Goal: Task Accomplishment & Management: Manage account settings

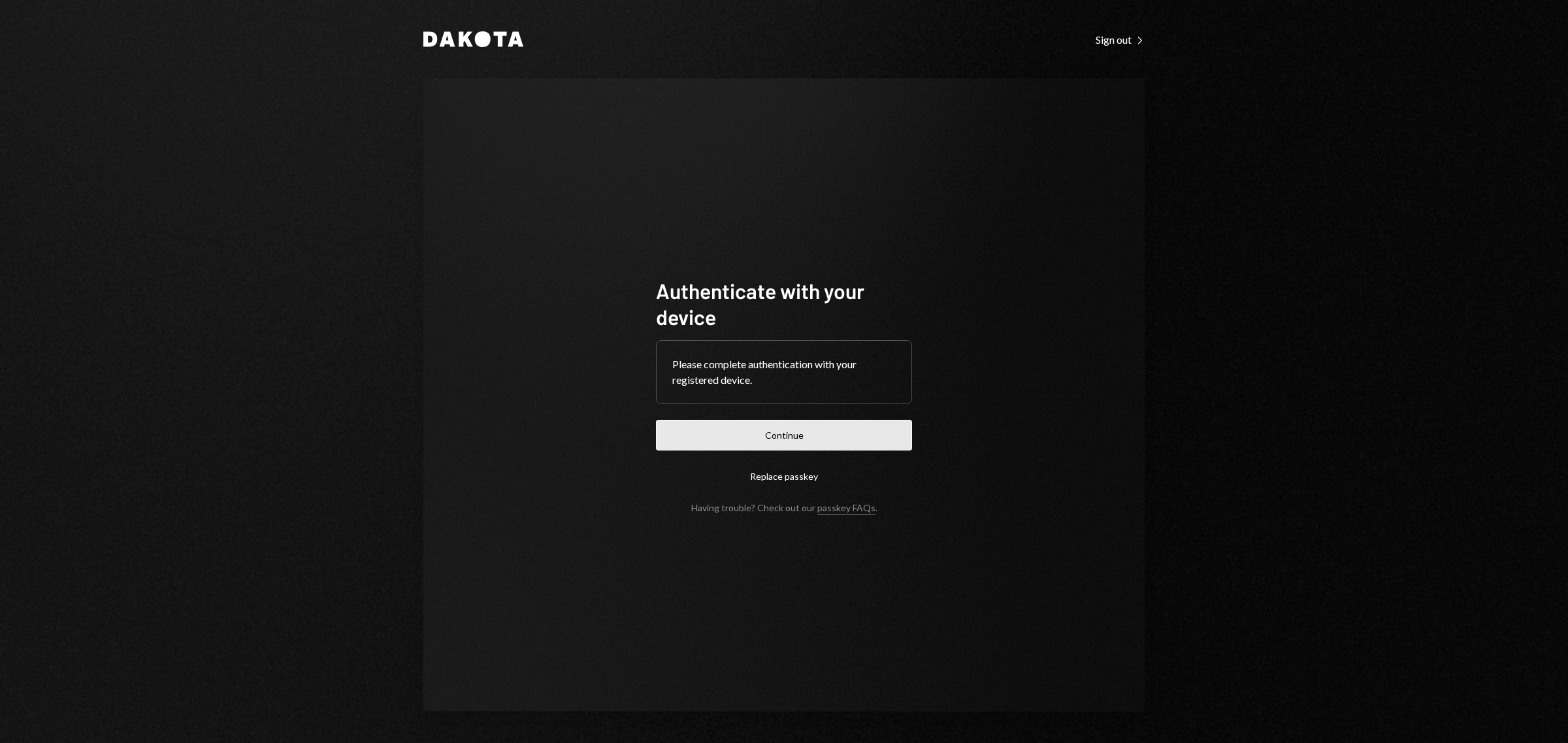
click at [792, 425] on button "Continue" at bounding box center [783, 435] width 256 height 31
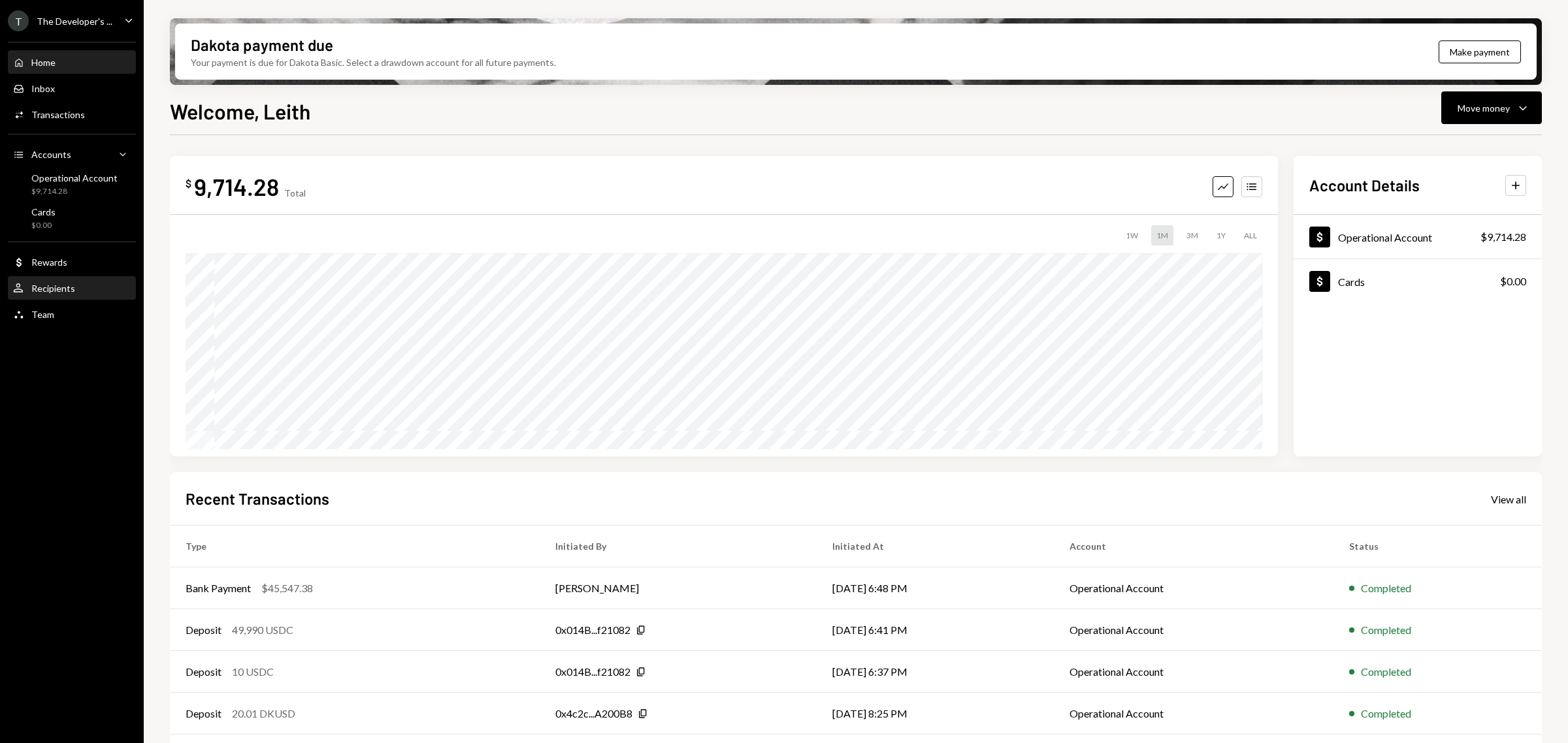
click at [60, 299] on div "User Recipients" at bounding box center [72, 289] width 118 height 22
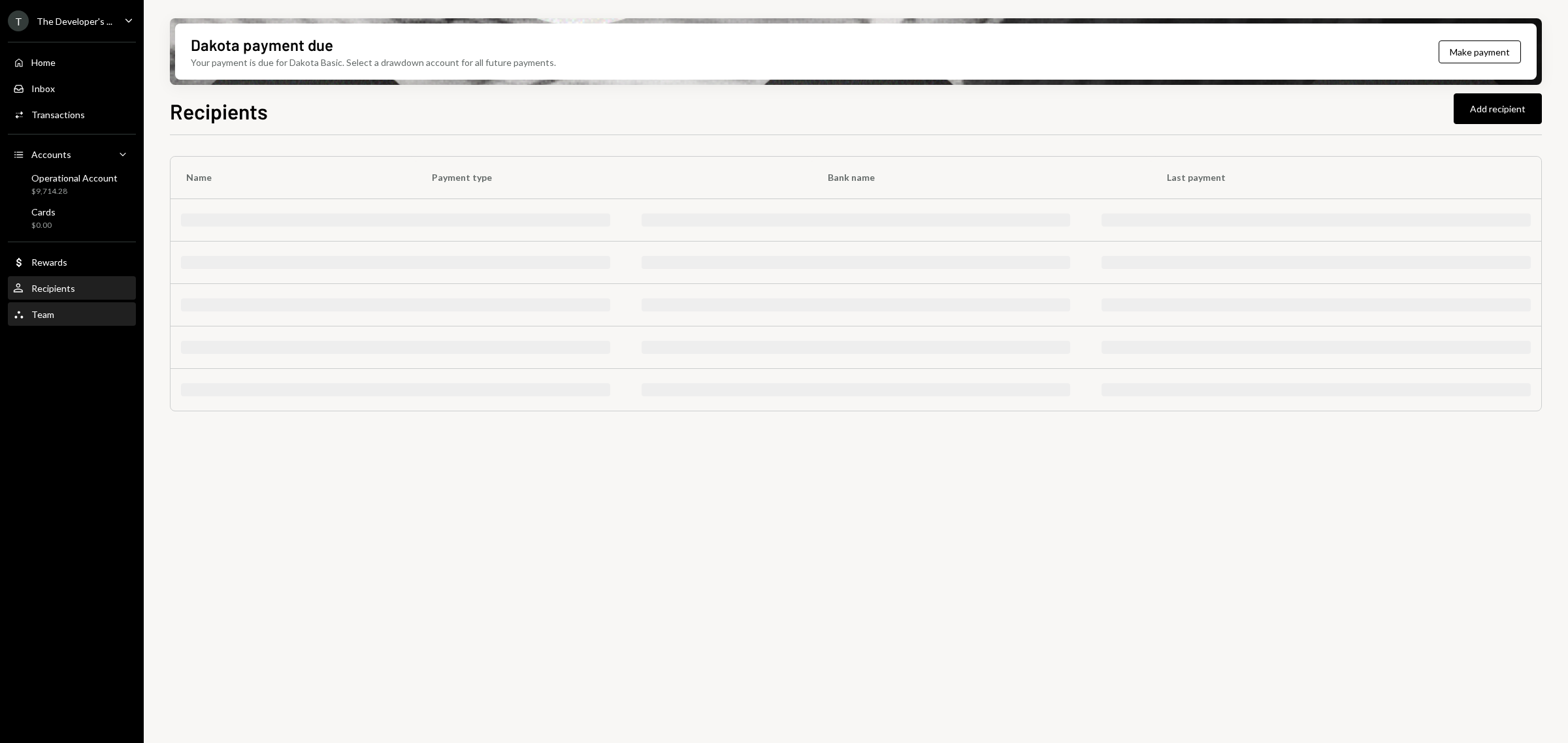
click at [62, 314] on div "Team Team" at bounding box center [72, 315] width 118 height 12
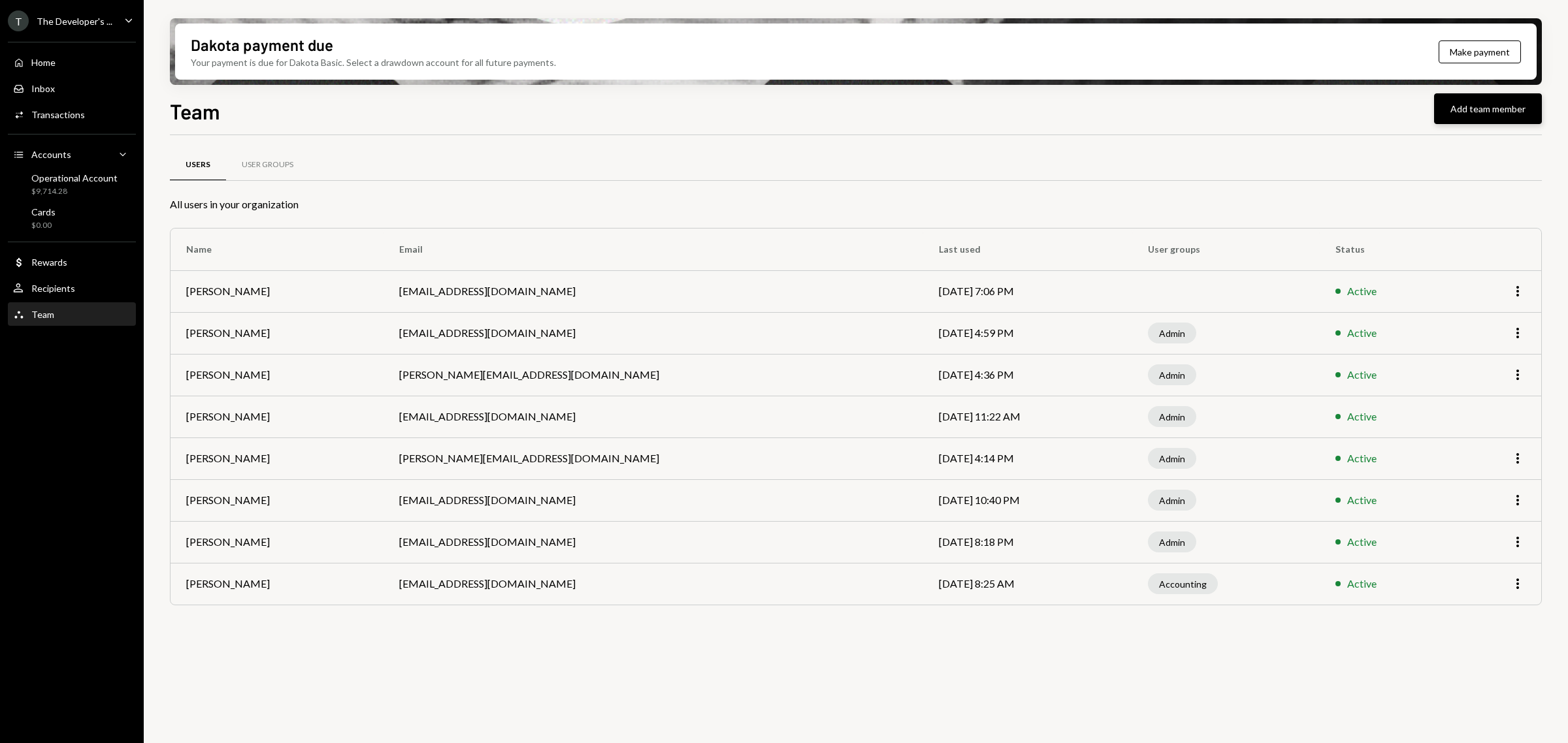
click at [1461, 104] on button "Add team member" at bounding box center [1487, 108] width 107 height 31
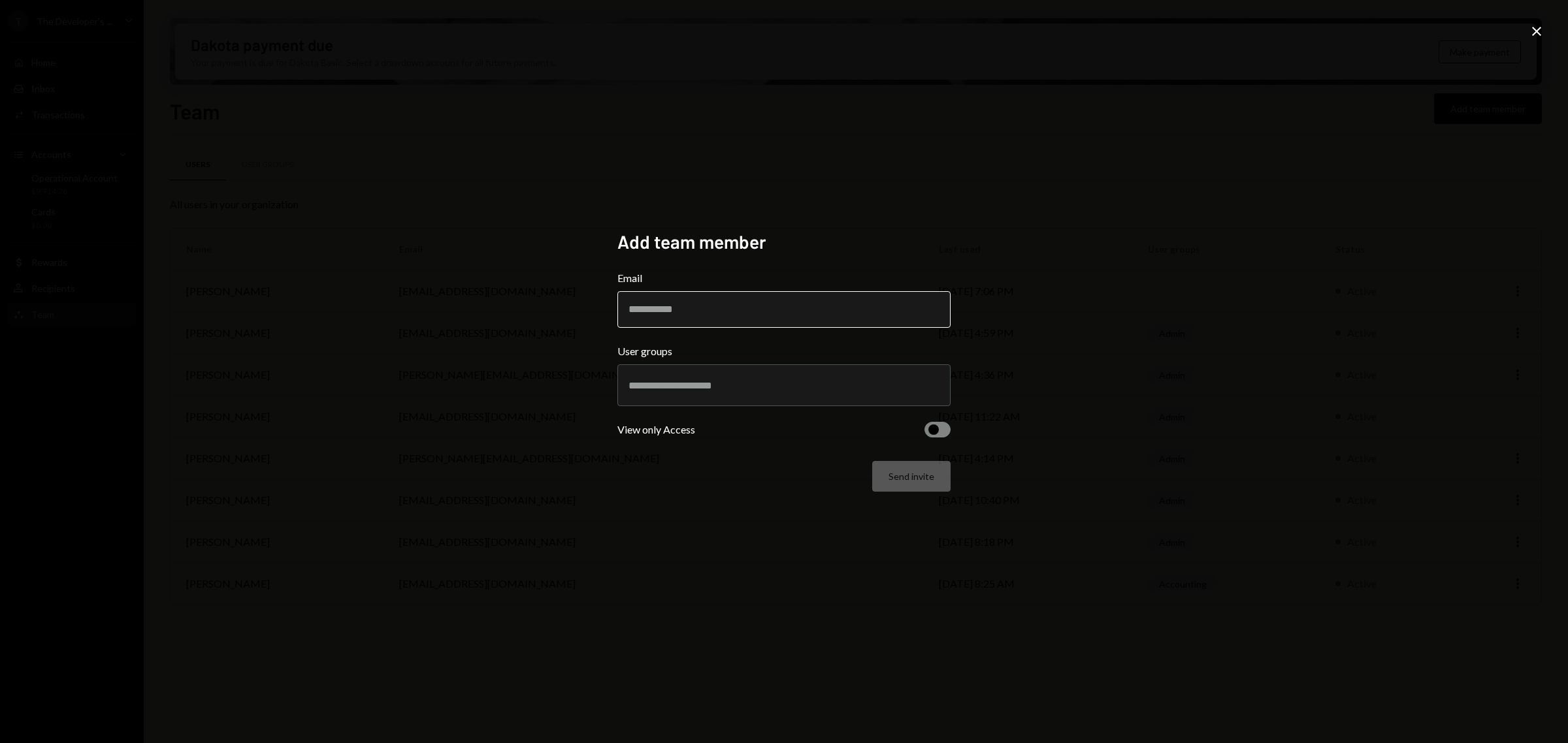
click at [729, 298] on input "Email" at bounding box center [783, 310] width 333 height 37
type input "*"
type input "**********"
click at [724, 380] on input "text" at bounding box center [783, 386] width 311 height 12
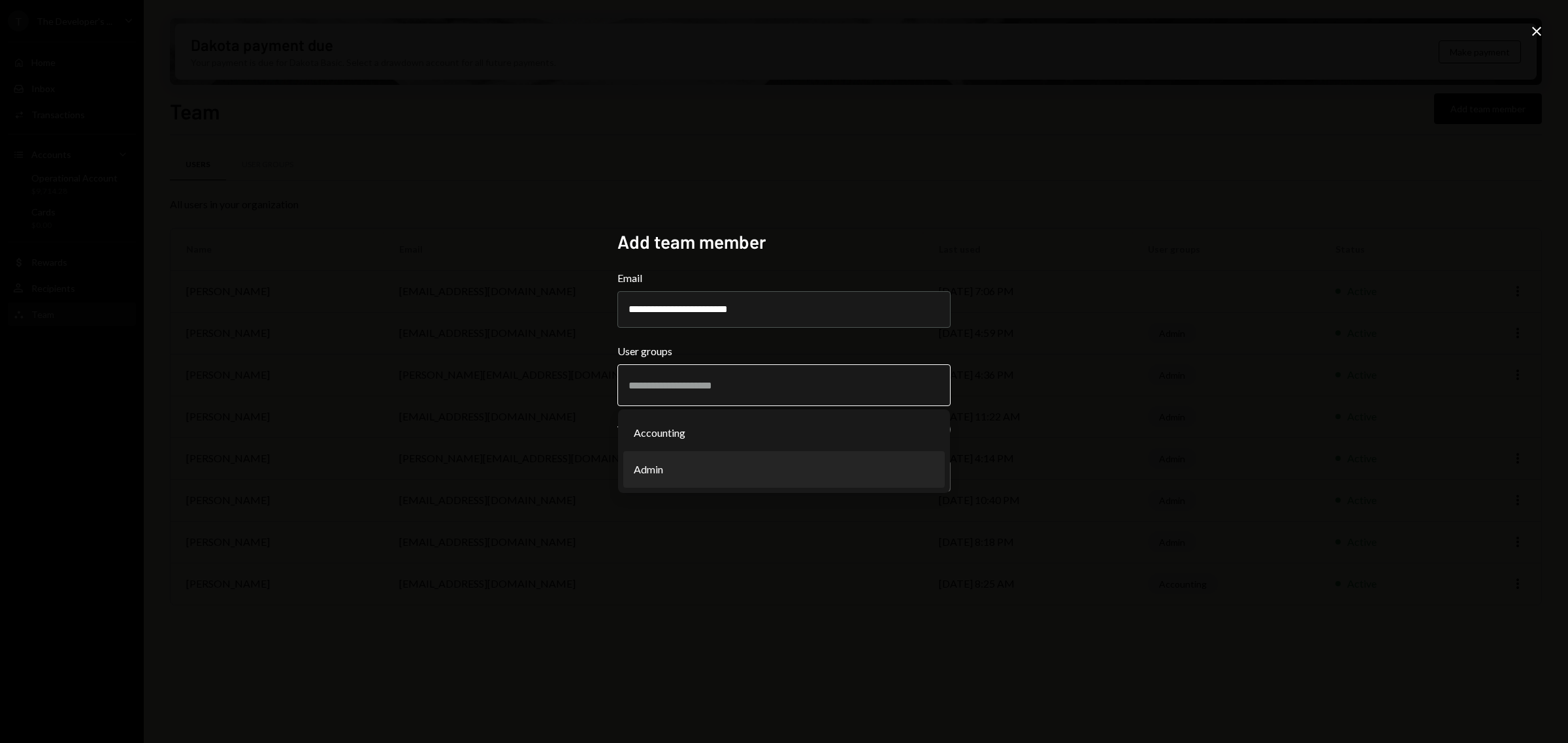
click at [722, 465] on li "Admin" at bounding box center [783, 469] width 322 height 37
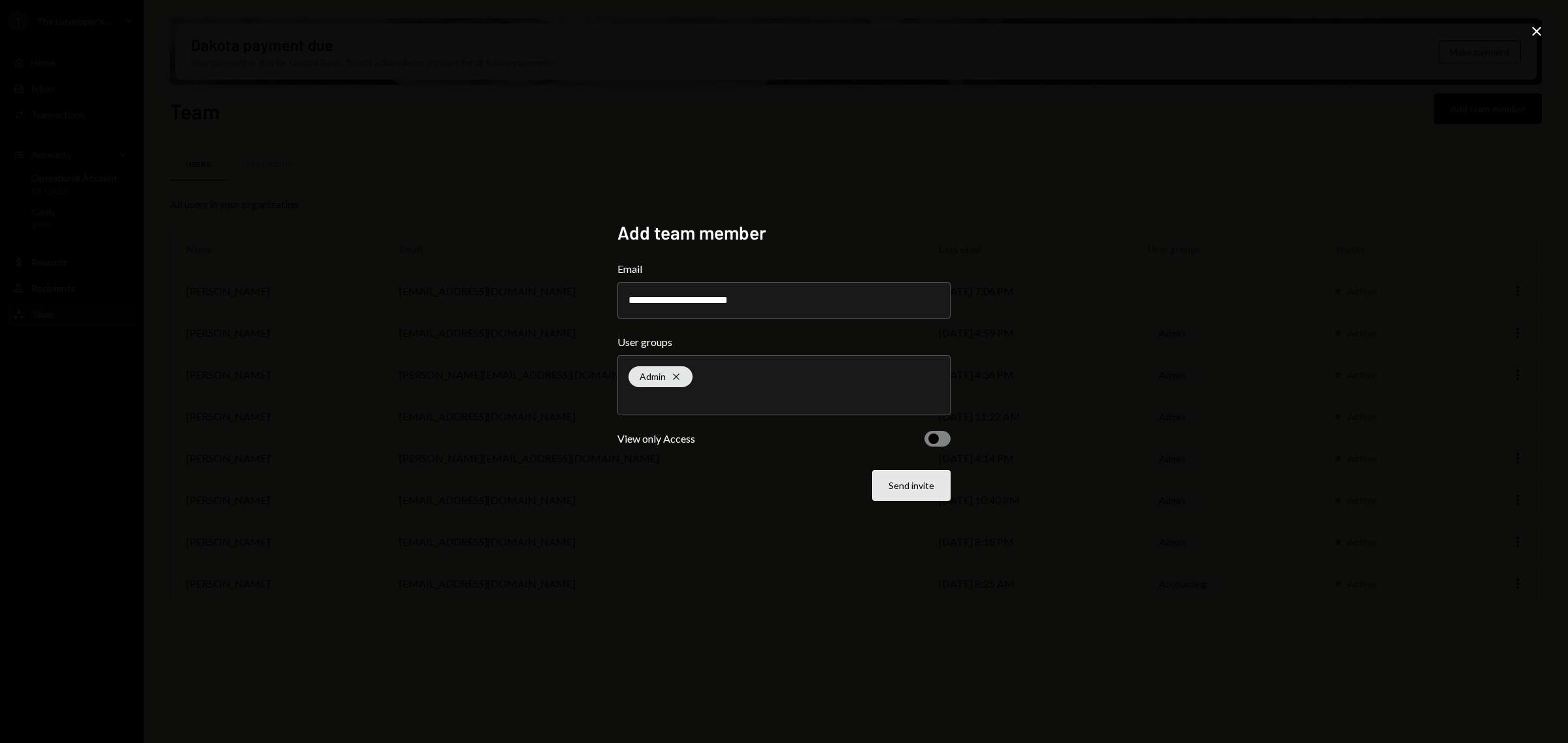
click at [906, 480] on button "Send invite" at bounding box center [911, 485] width 78 height 31
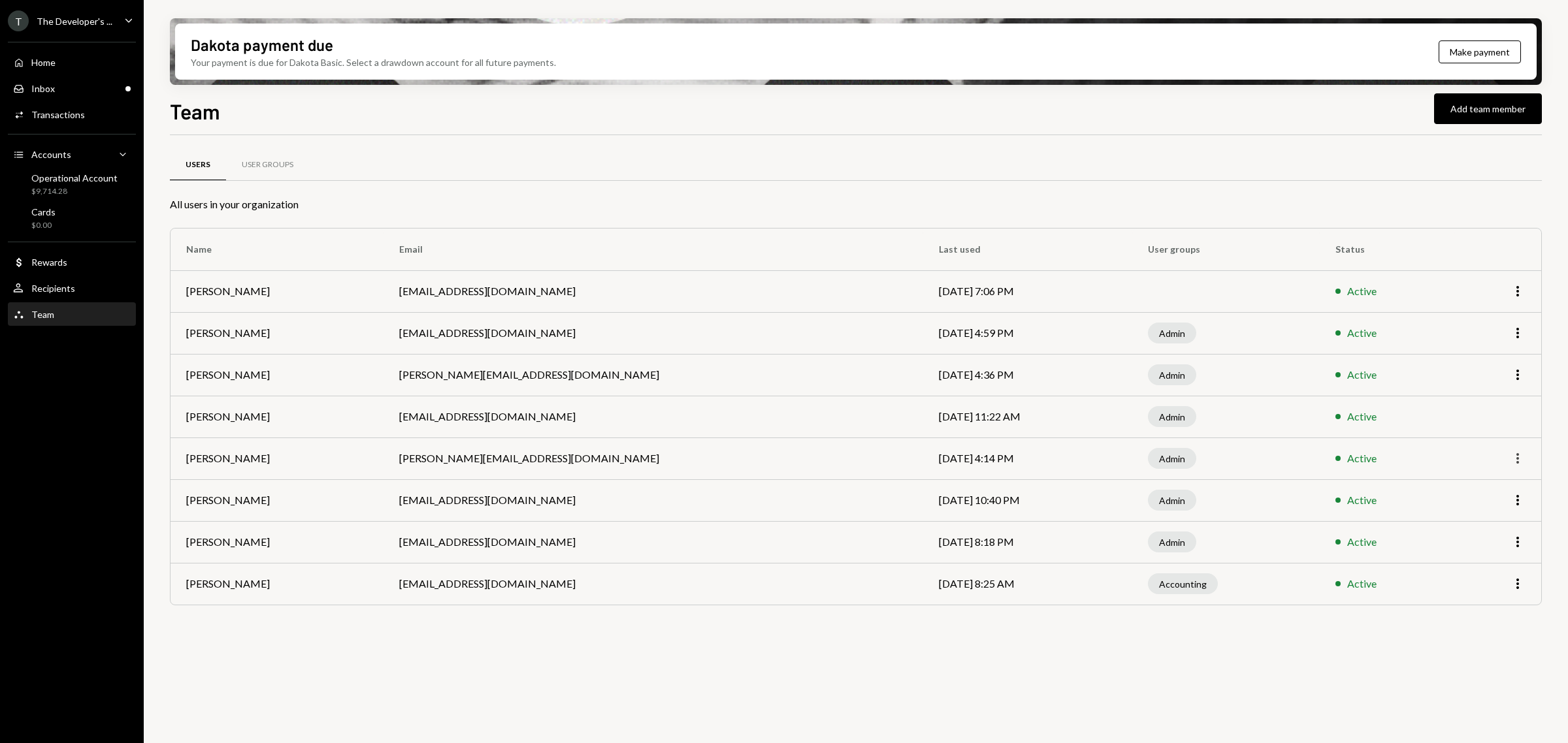
click at [1521, 460] on icon "More" at bounding box center [1517, 458] width 16 height 16
click at [1493, 513] on div "Remove" at bounding box center [1487, 509] width 66 height 23
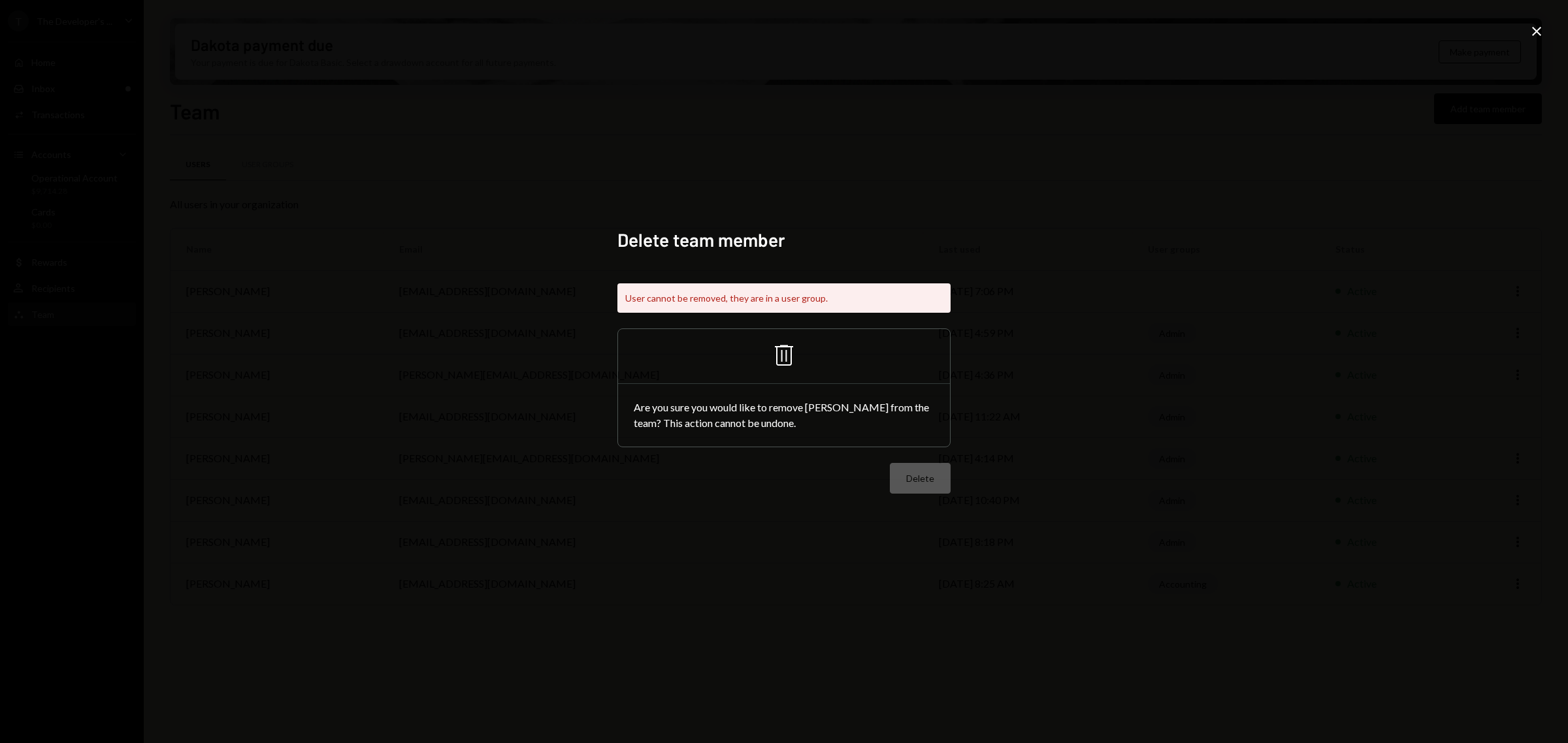
click at [781, 354] on icon at bounding box center [784, 356] width 19 height 21
click at [1525, 27] on div "Delete team member User cannot be removed, they are in a user group. Trash Are …" at bounding box center [784, 372] width 1568 height 743
click at [1532, 27] on icon at bounding box center [1536, 31] width 9 height 9
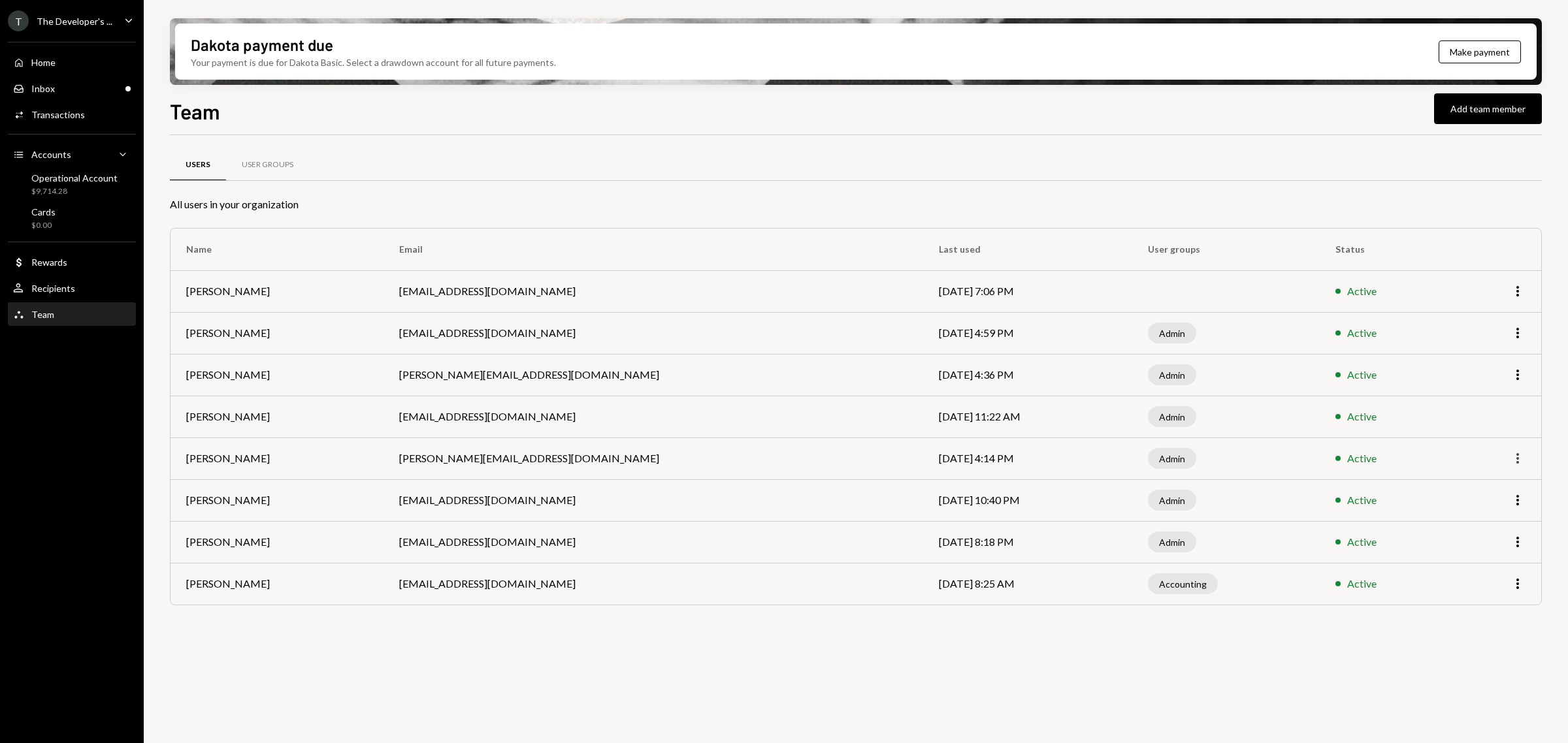
click at [1520, 459] on icon "More" at bounding box center [1517, 458] width 16 height 16
click at [1424, 465] on div "Active" at bounding box center [1387, 458] width 103 height 16
click at [1164, 456] on div "Admin" at bounding box center [1172, 459] width 48 height 21
click at [277, 169] on div "User Groups" at bounding box center [267, 165] width 51 height 11
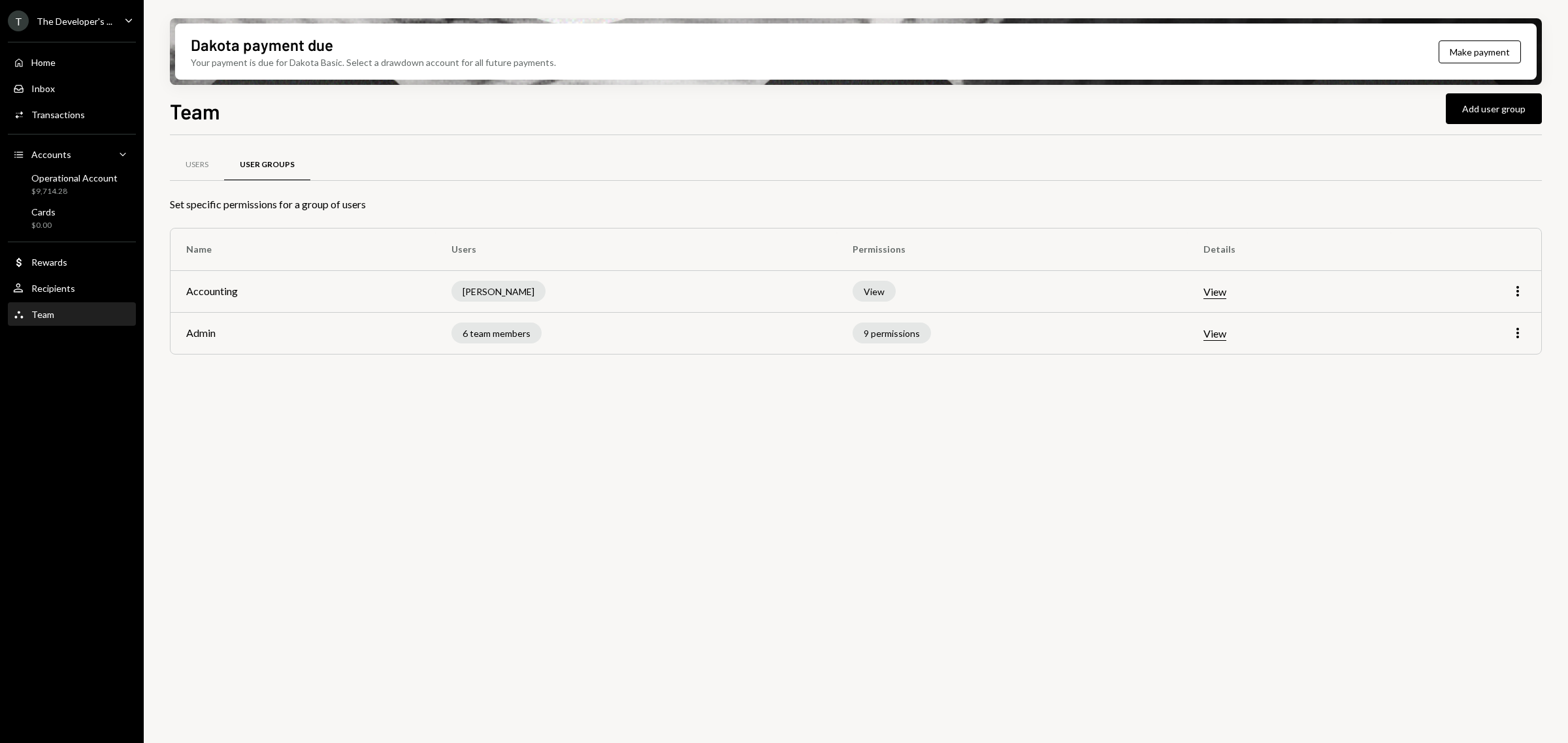
click at [1226, 339] on button "View" at bounding box center [1214, 334] width 23 height 13
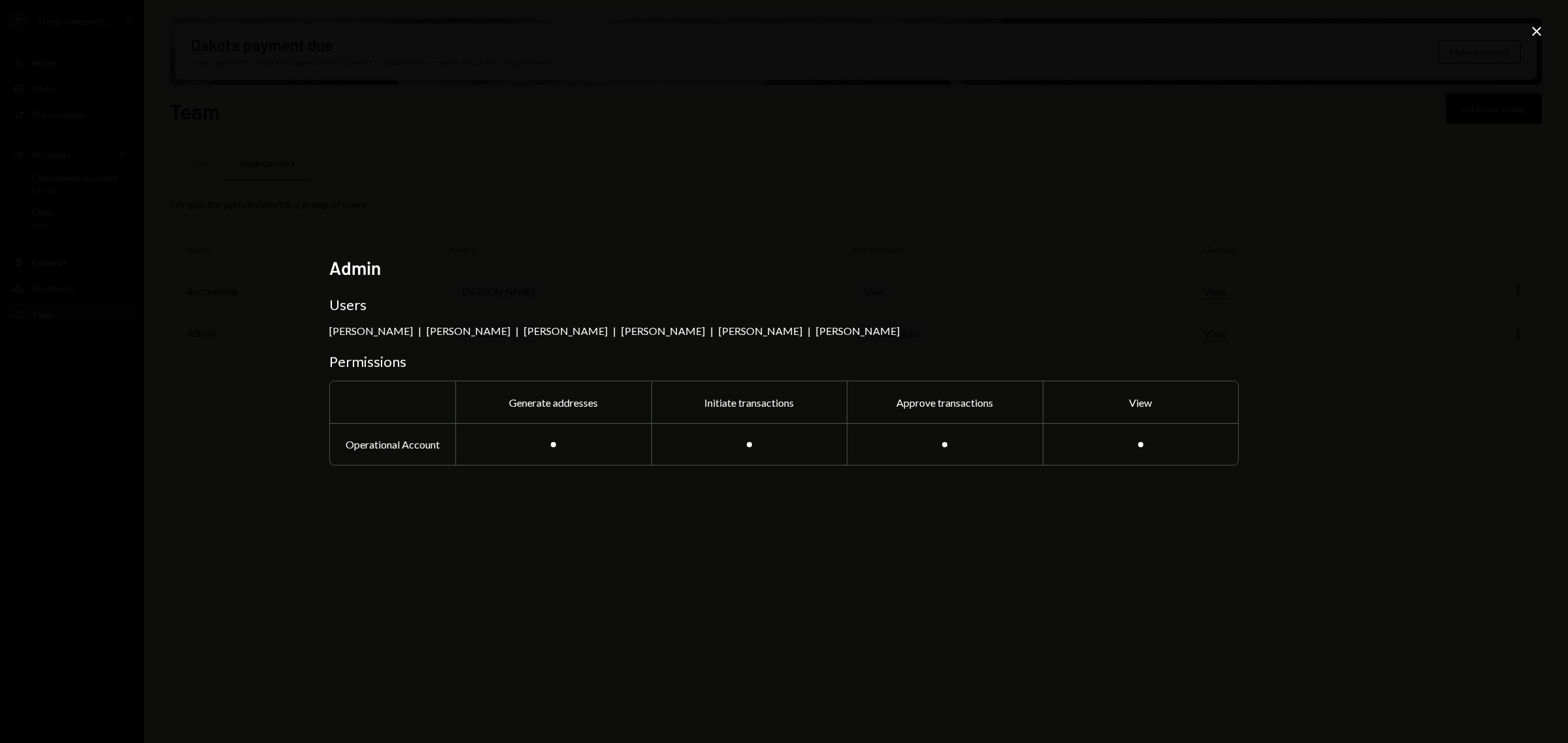
click at [1530, 18] on div "Admin Users [PERSON_NAME] | [PERSON_NAME] | [PERSON_NAME] | [PERSON_NAME] | [PE…" at bounding box center [784, 372] width 1568 height 743
click at [1533, 26] on icon "Close" at bounding box center [1536, 31] width 16 height 16
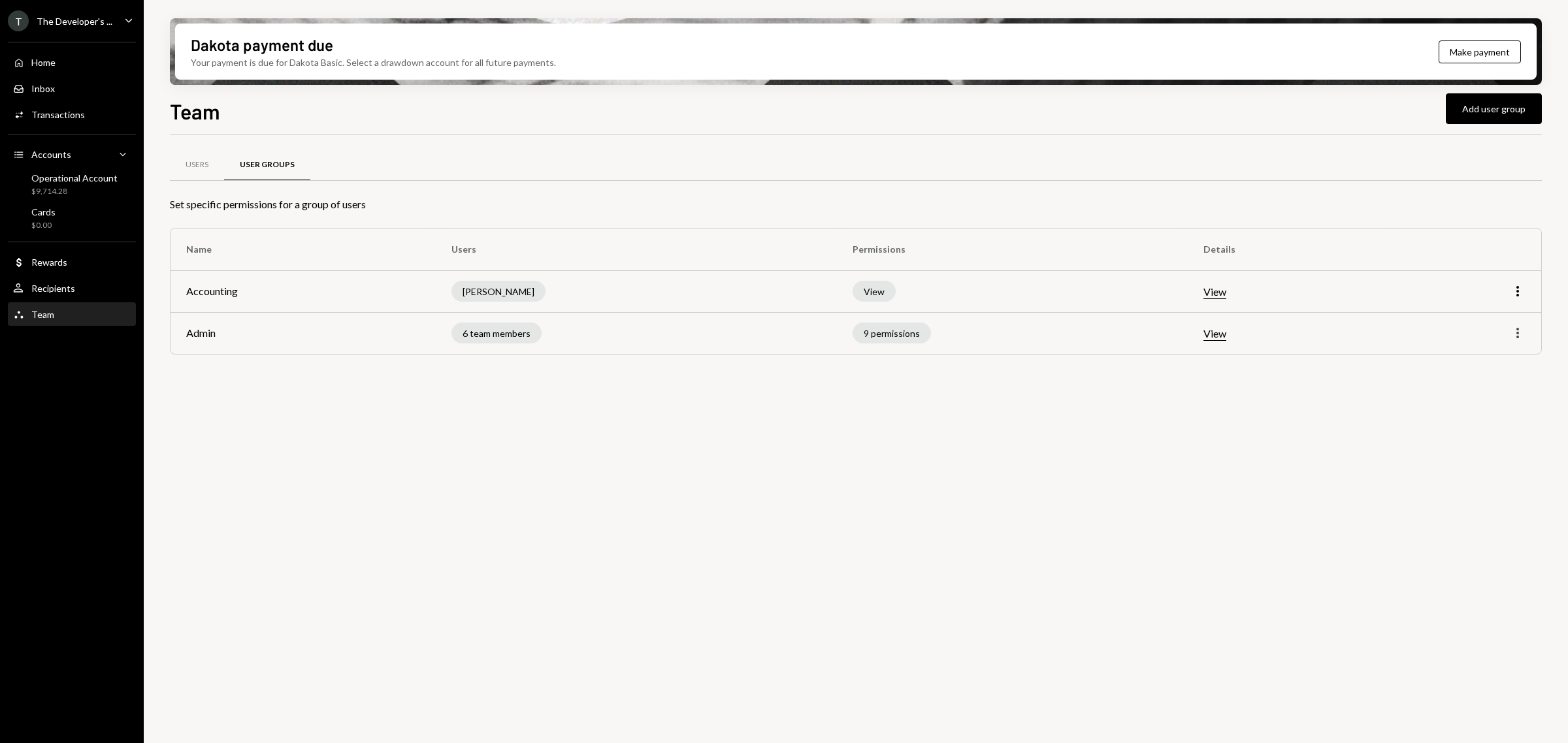
click at [1516, 333] on icon "More" at bounding box center [1517, 333] width 16 height 16
click at [1497, 357] on div "Edit" at bounding box center [1487, 361] width 66 height 23
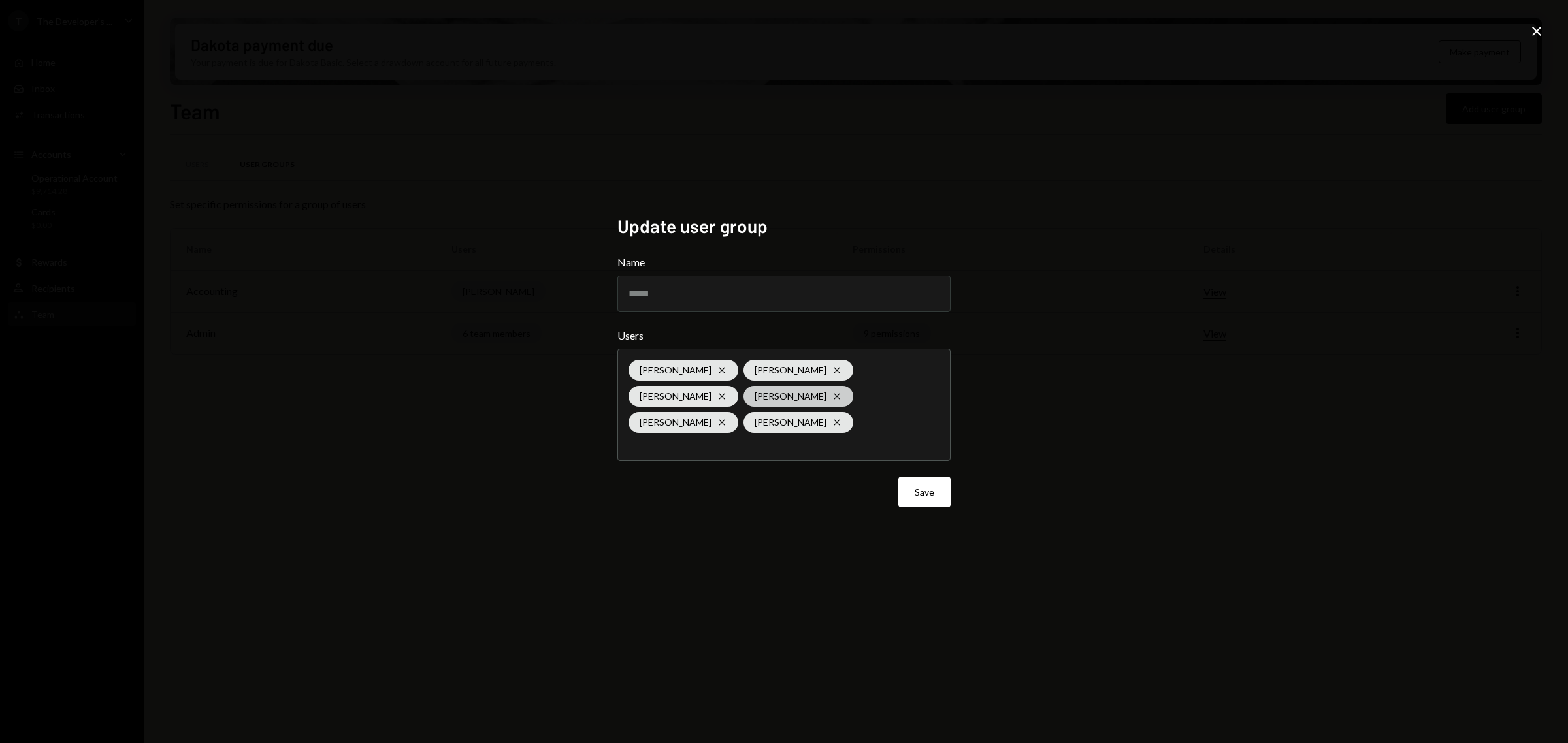
click at [832, 396] on icon "Cross" at bounding box center [837, 397] width 10 height 10
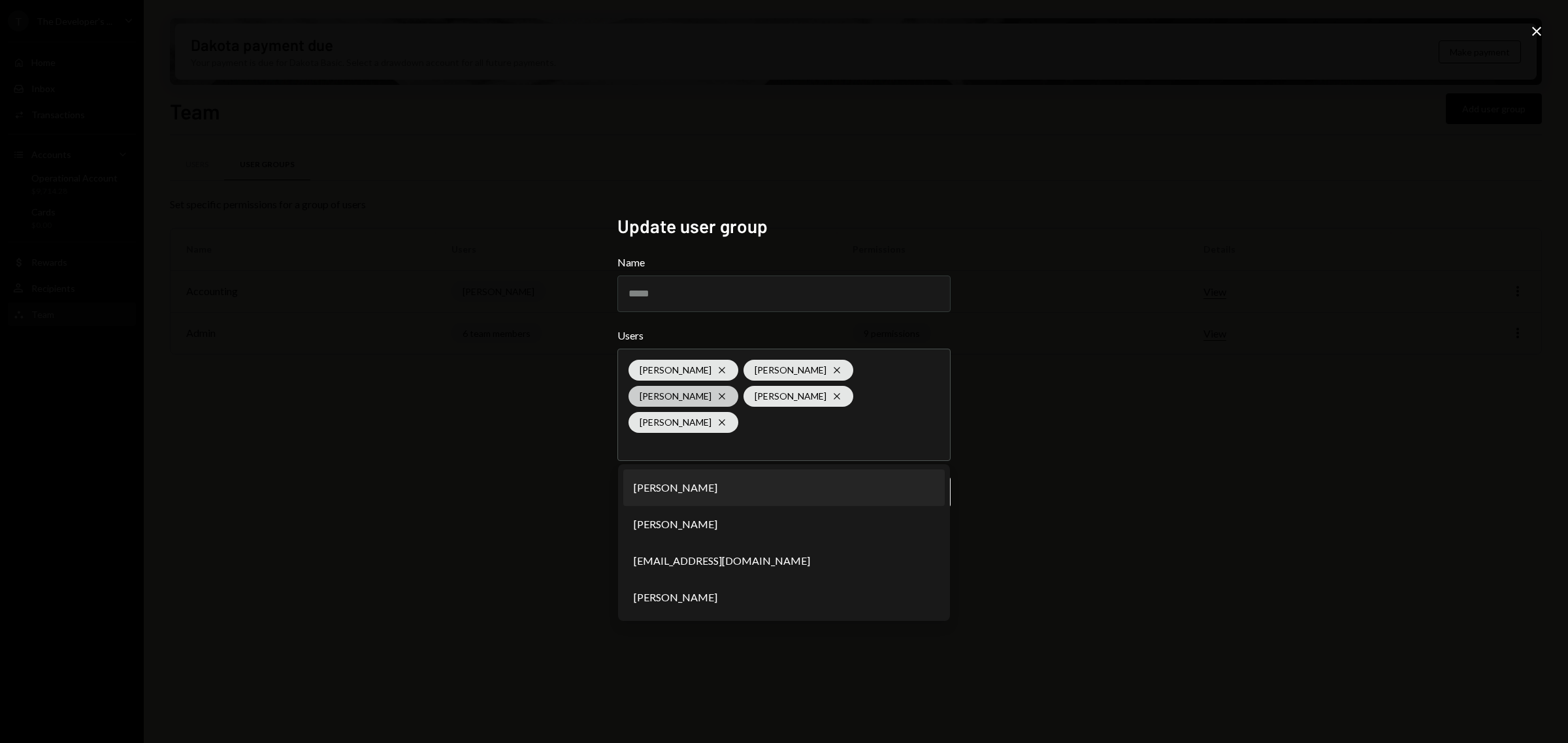
click at [720, 402] on icon "Cross" at bounding box center [722, 397] width 10 height 10
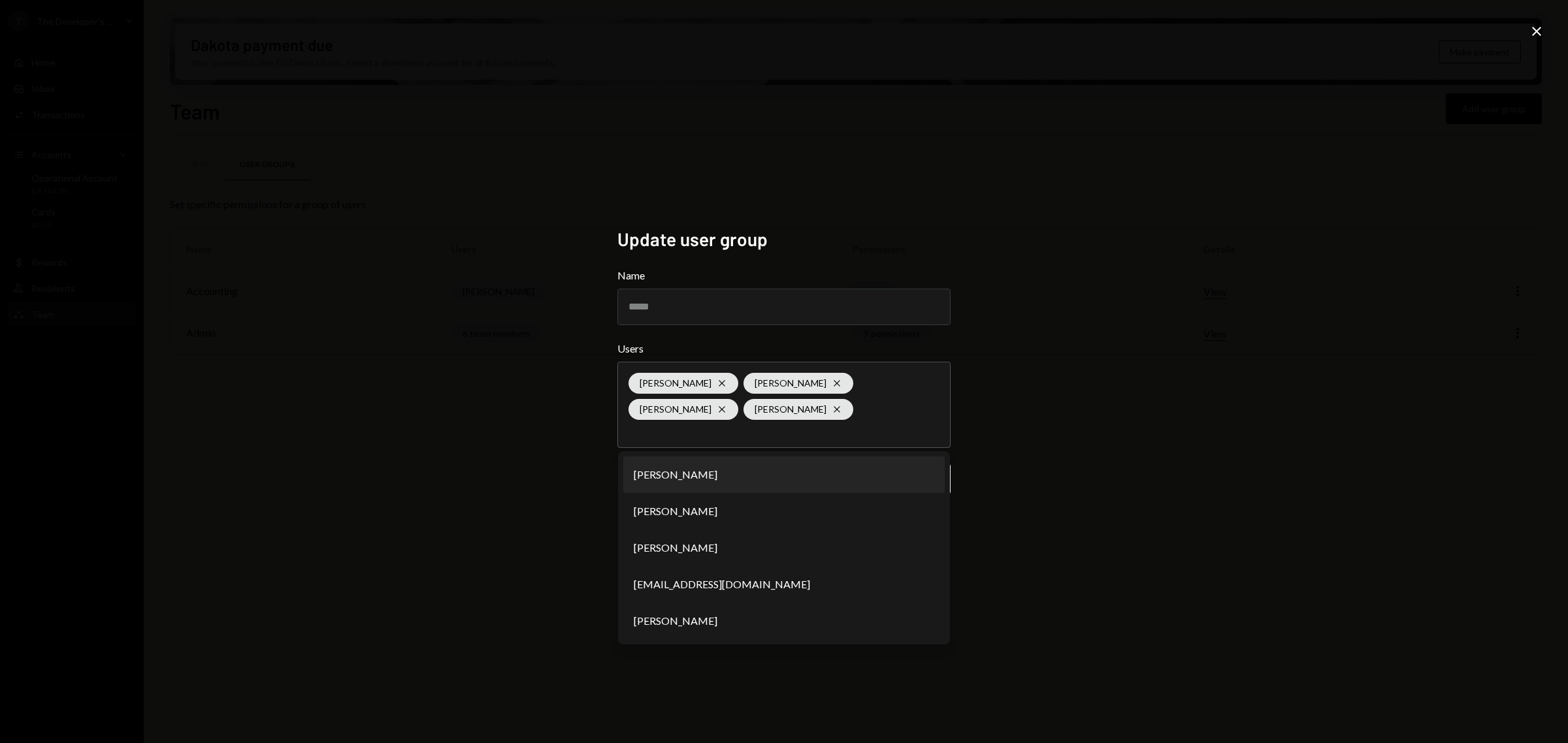
click at [1059, 402] on div "Update user group Name ***** Users [PERSON_NAME] [PERSON_NAME] [PERSON_NAME] [P…" at bounding box center [784, 372] width 1568 height 743
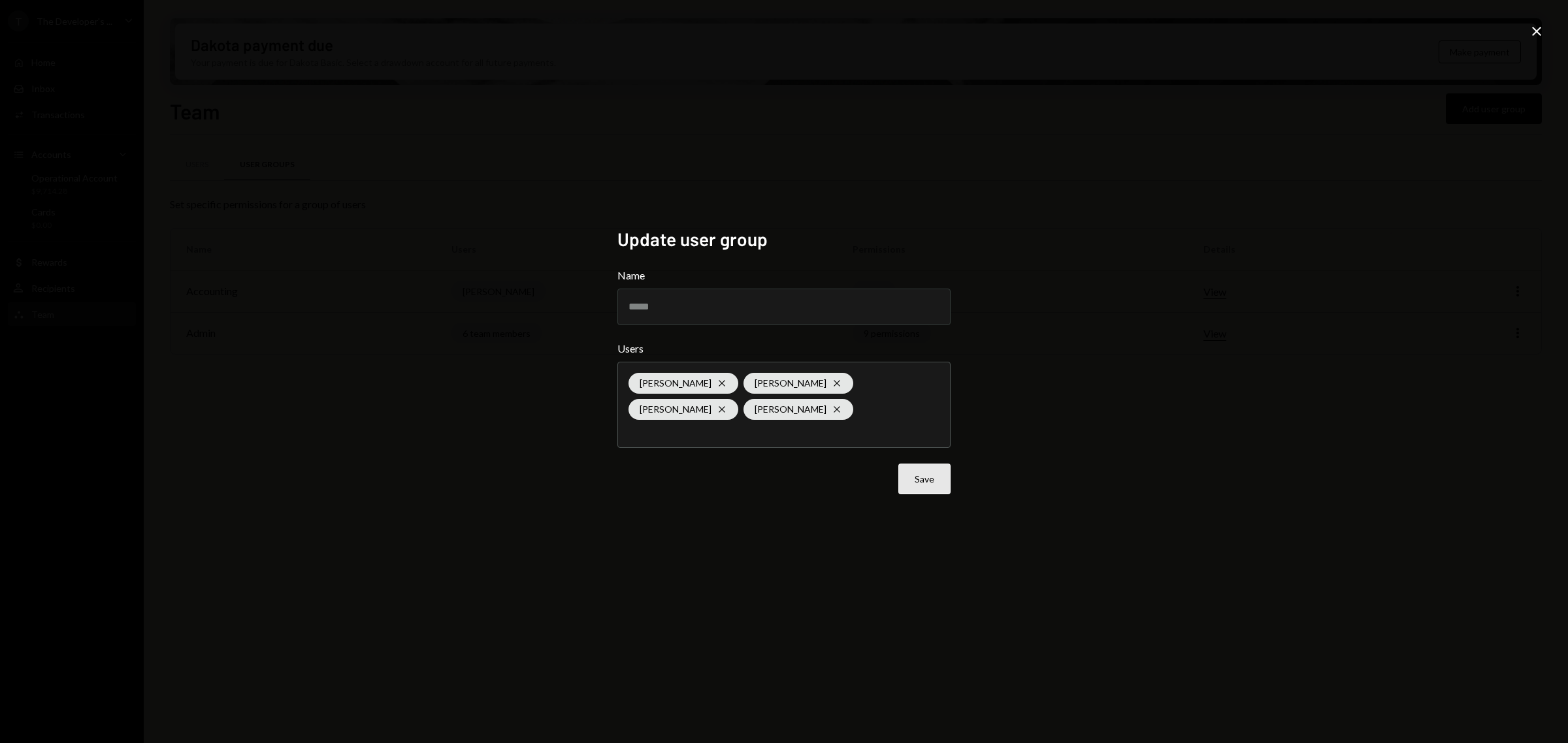
click at [936, 478] on button "Save" at bounding box center [924, 479] width 52 height 31
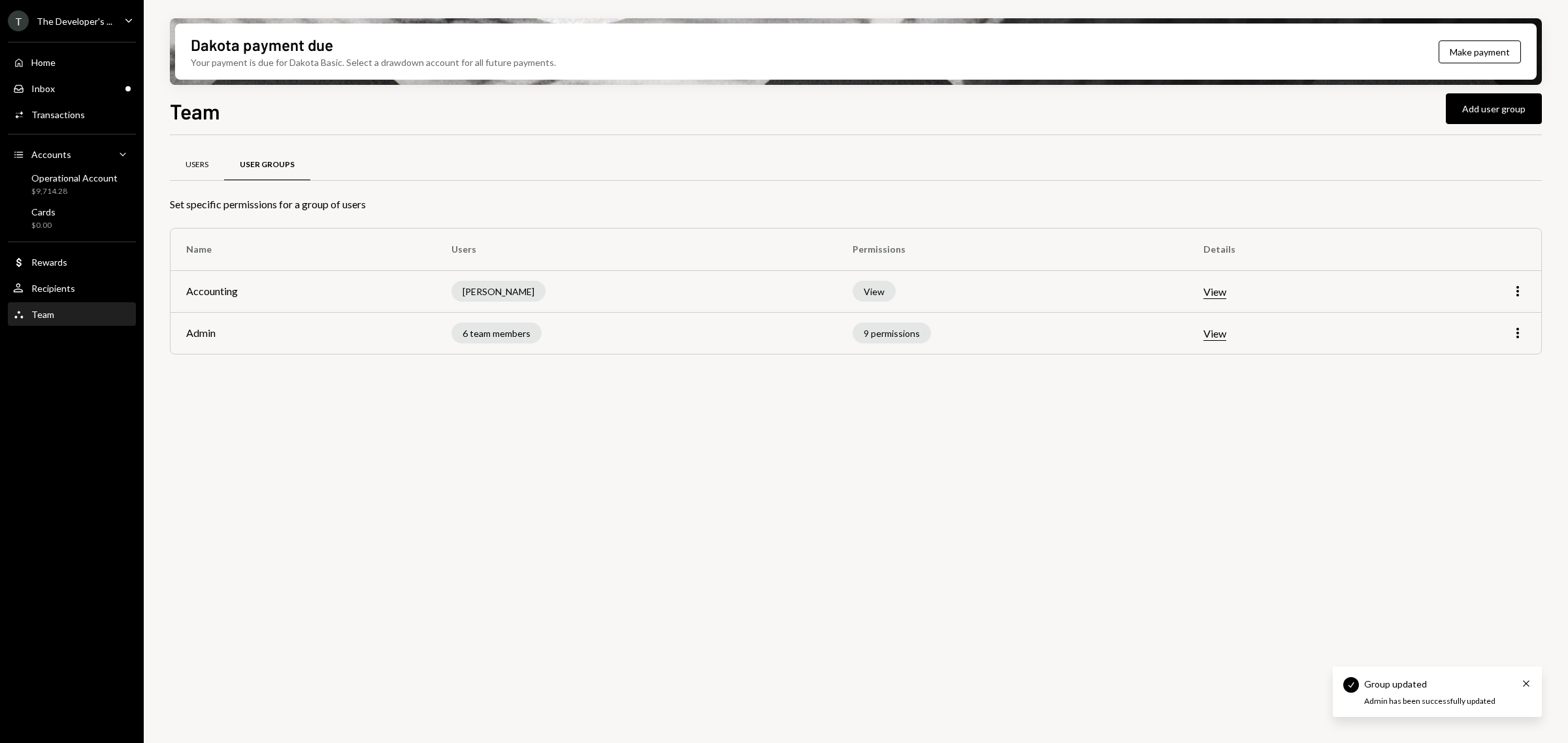
click at [203, 161] on div "Users" at bounding box center [197, 165] width 23 height 11
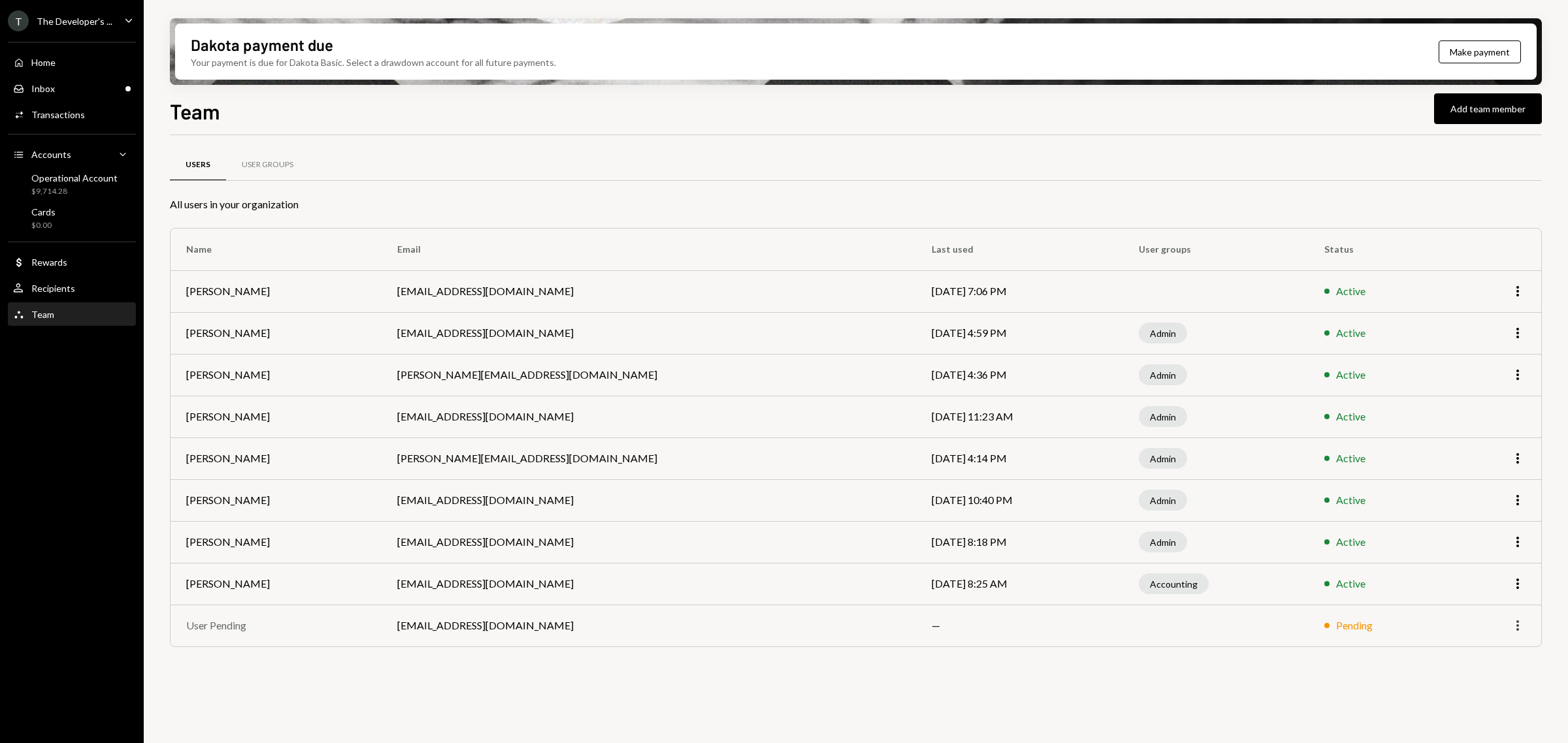
click at [1519, 632] on icon "More" at bounding box center [1517, 625] width 16 height 16
click at [1520, 622] on icon "More" at bounding box center [1517, 625] width 16 height 16
click at [74, 90] on div "Inbox Inbox" at bounding box center [72, 89] width 118 height 12
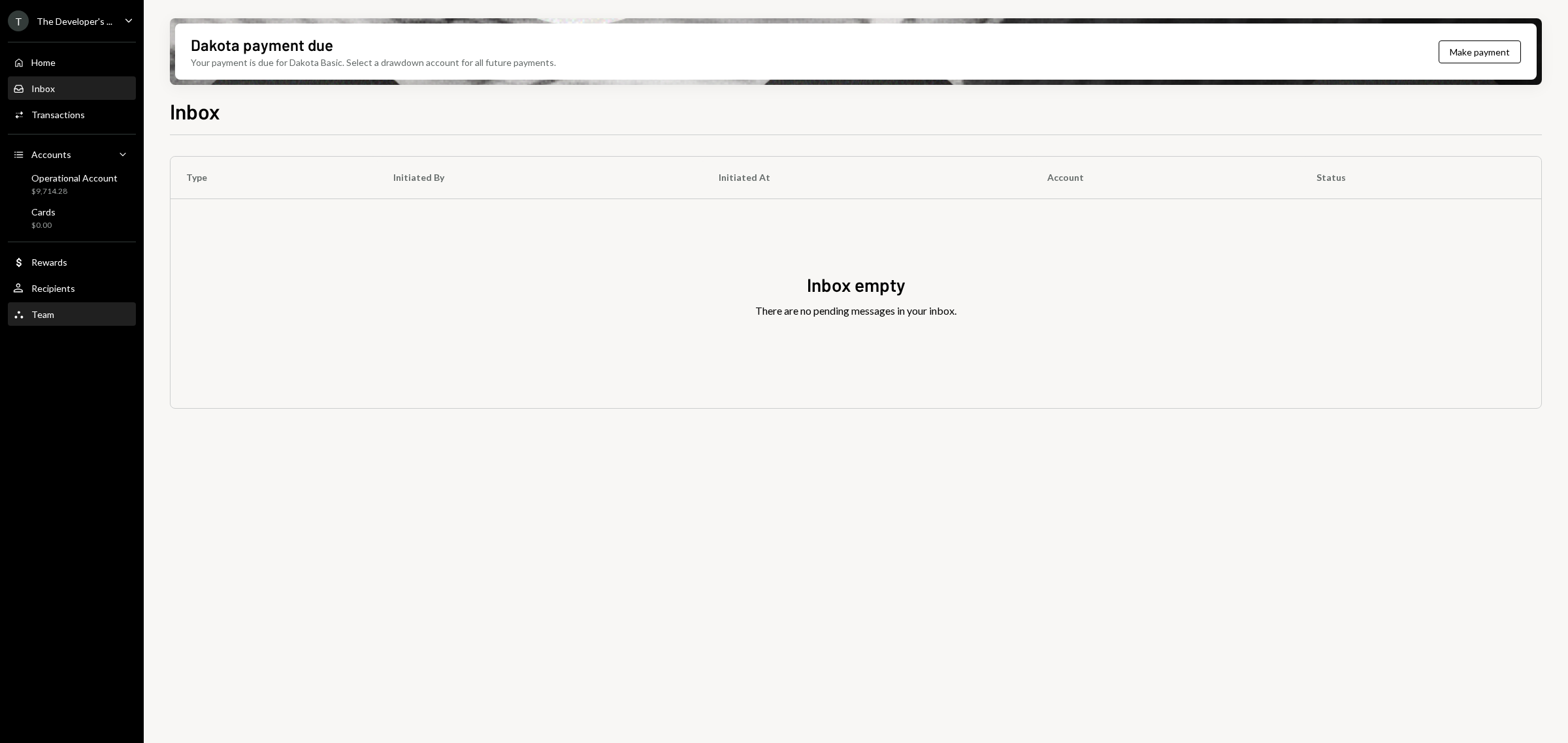
click at [54, 304] on div "Team Team" at bounding box center [72, 315] width 118 height 22
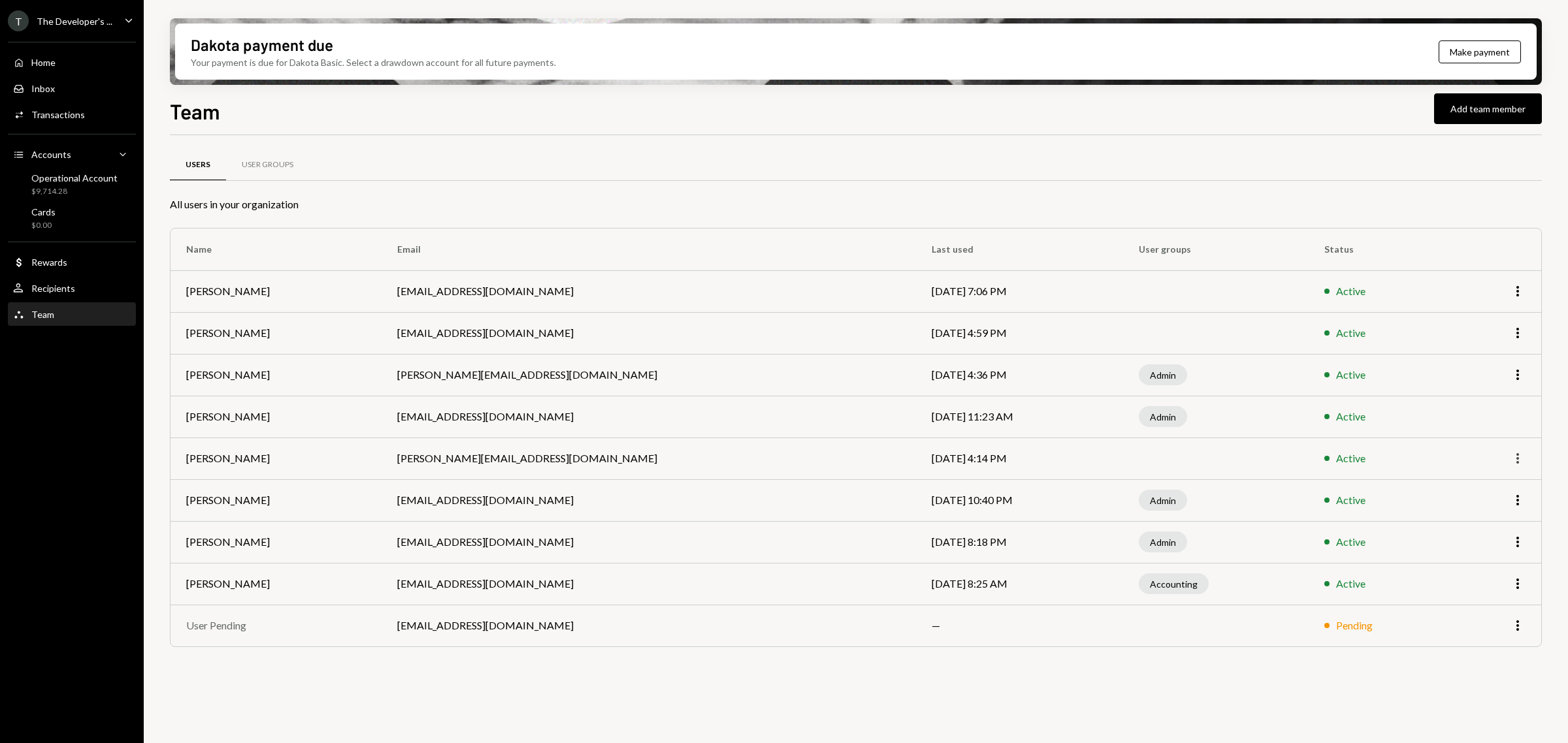
click at [1520, 458] on icon "More" at bounding box center [1517, 458] width 16 height 16
click at [1496, 505] on div "Remove" at bounding box center [1487, 509] width 66 height 23
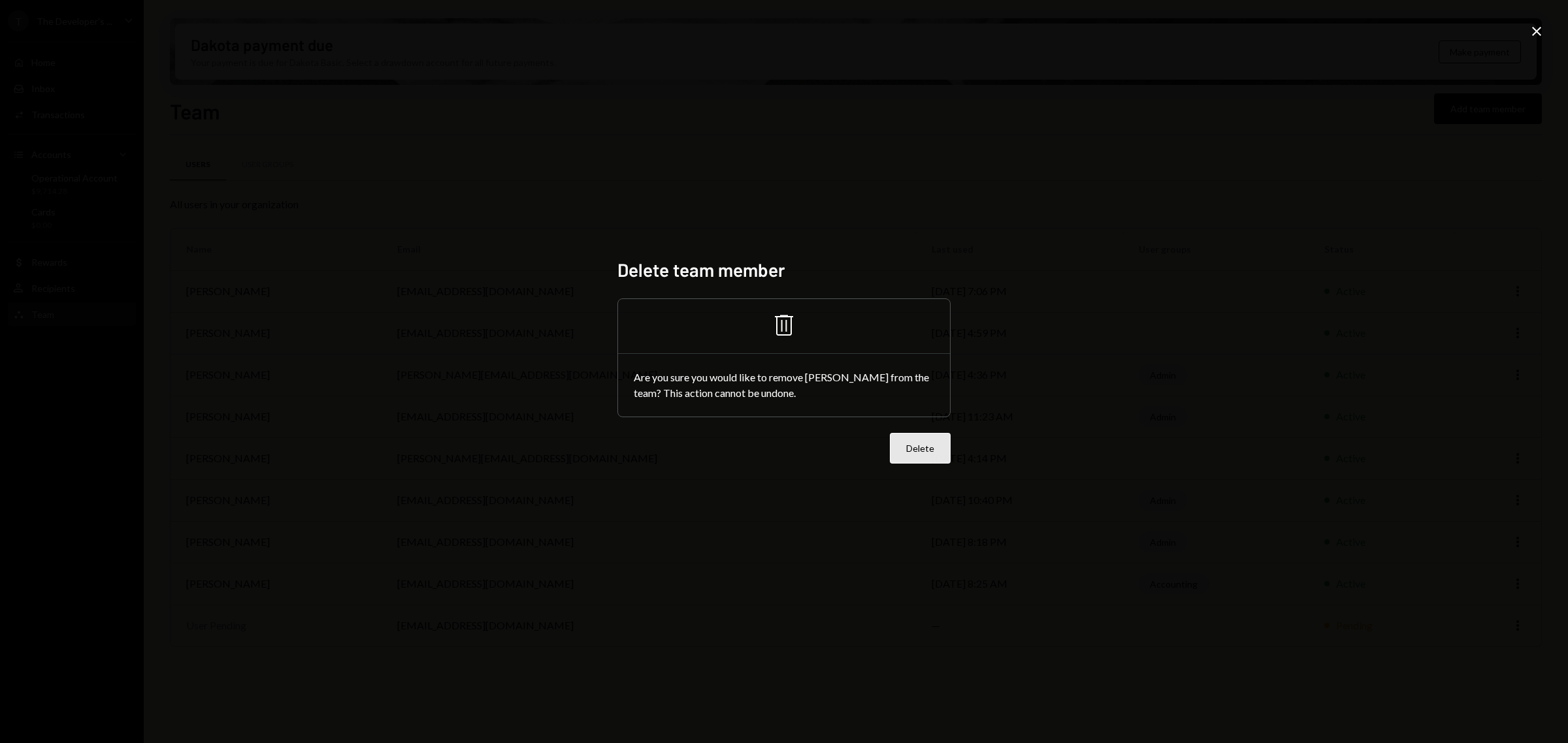
click at [912, 451] on button "Delete" at bounding box center [920, 448] width 60 height 31
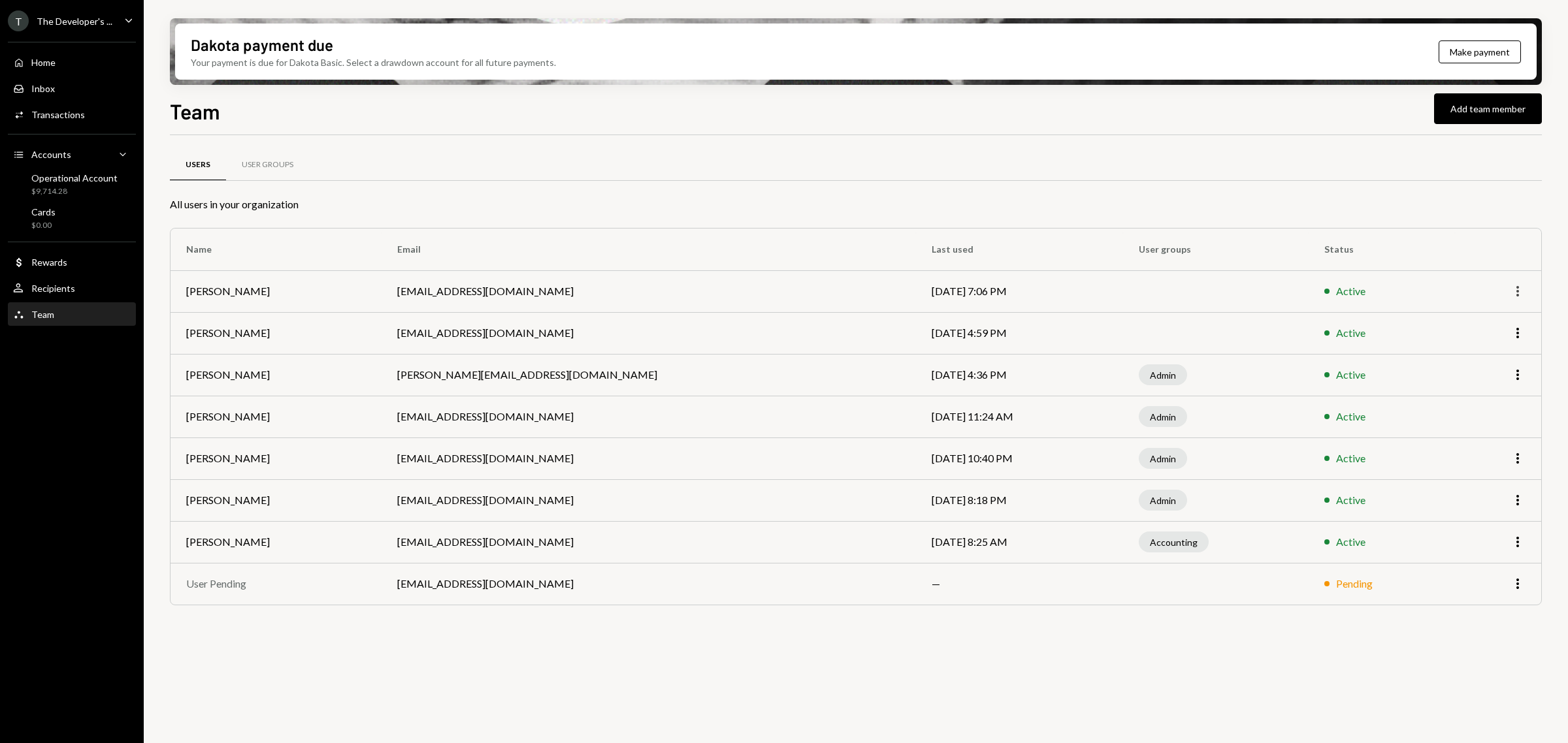
click at [1520, 291] on icon "More" at bounding box center [1517, 291] width 16 height 16
click at [1491, 345] on div "Remove" at bounding box center [1487, 342] width 66 height 23
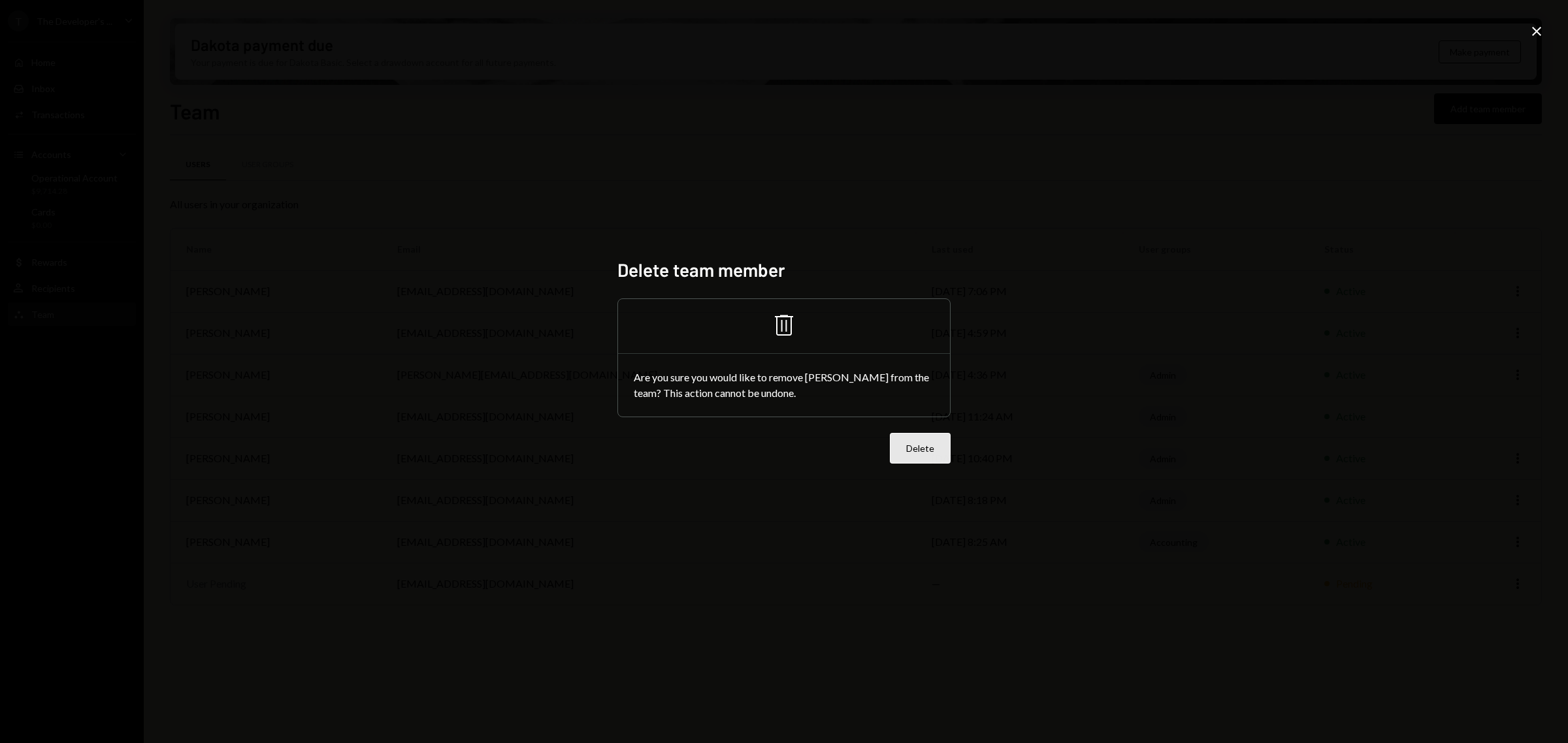
click at [895, 441] on button "Delete" at bounding box center [920, 448] width 60 height 31
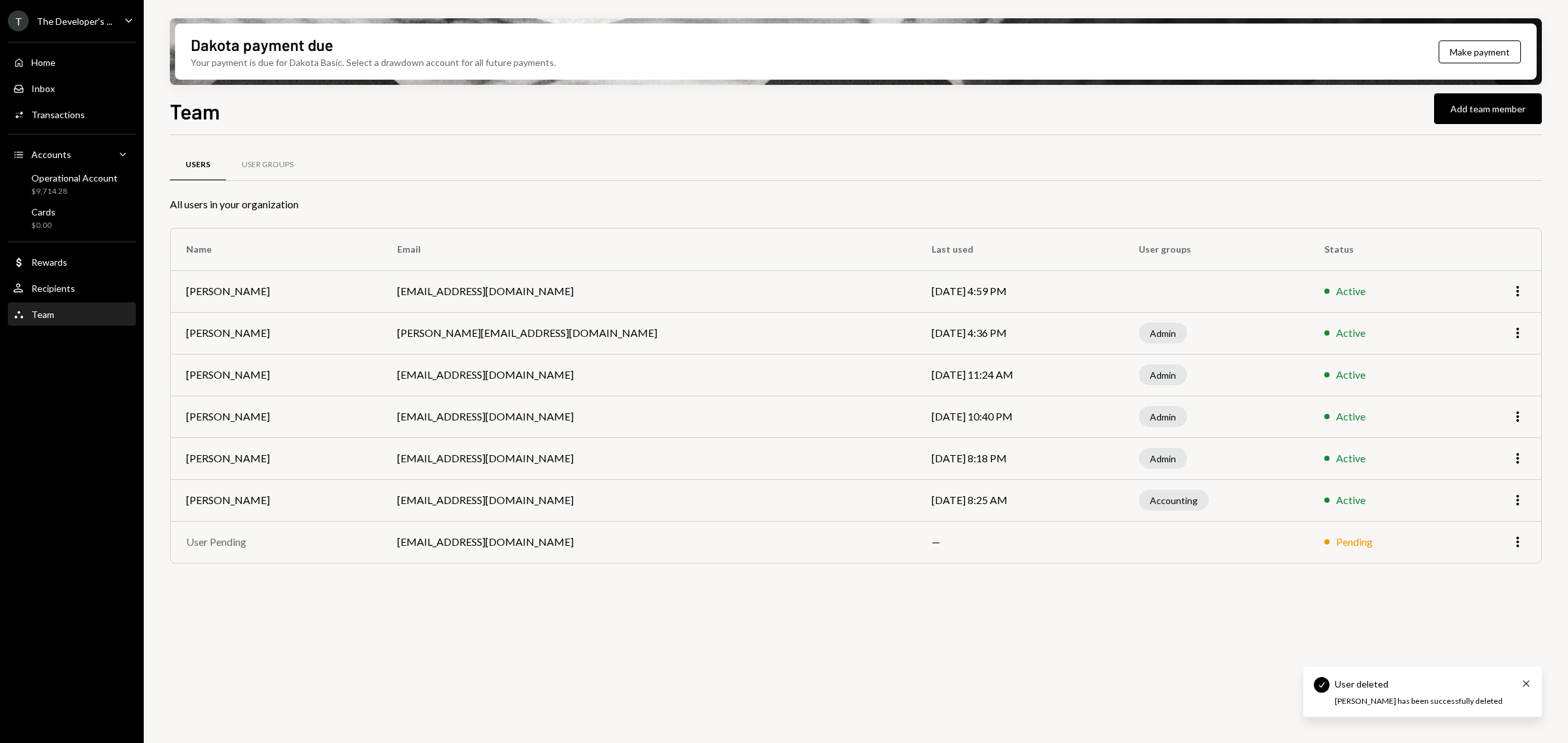
click at [1526, 287] on td "More" at bounding box center [1498, 292] width 87 height 42
click at [1520, 289] on icon "More" at bounding box center [1517, 291] width 16 height 16
click at [1487, 351] on div "Remove" at bounding box center [1487, 342] width 66 height 23
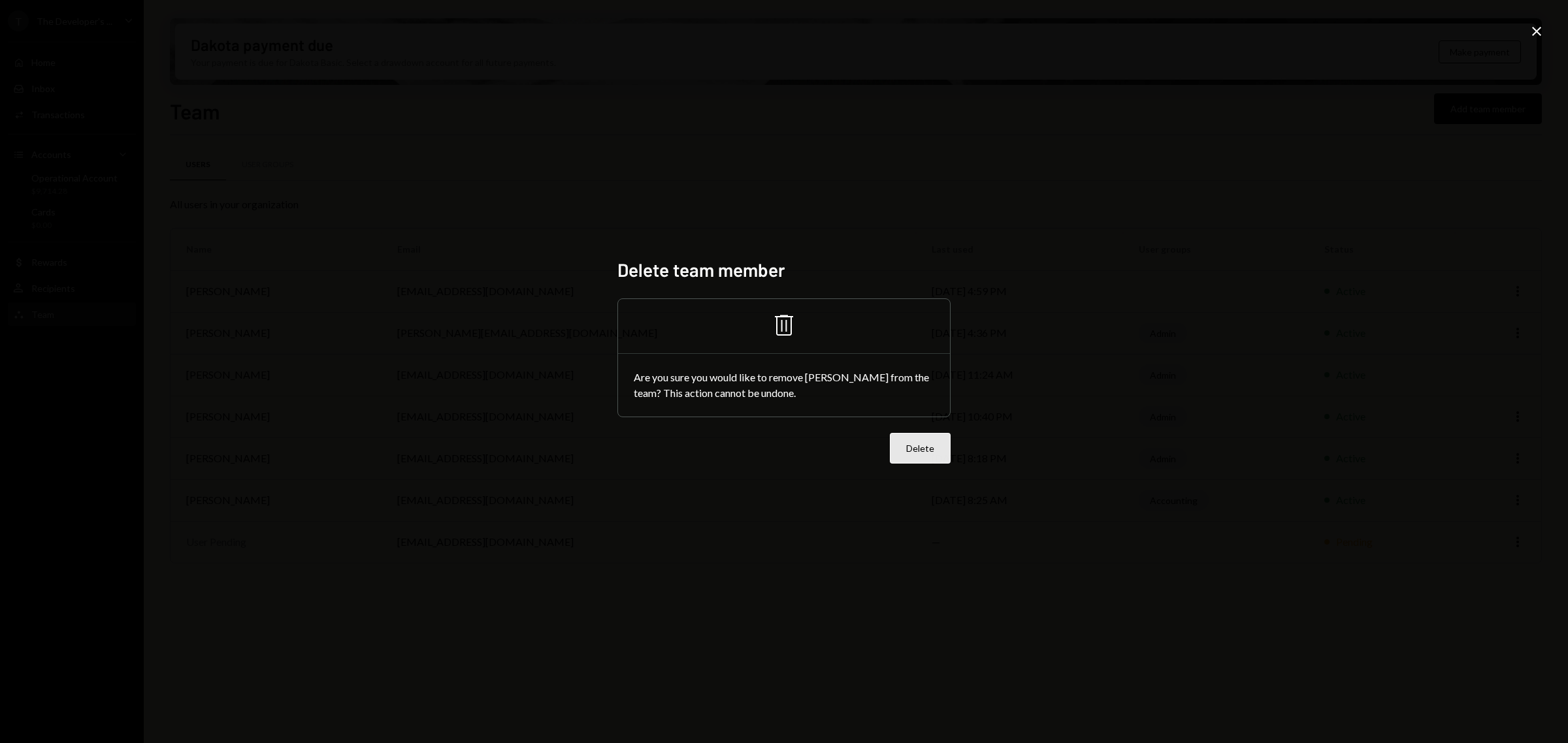
click at [912, 454] on button "Delete" at bounding box center [920, 448] width 60 height 31
